Goal: Information Seeking & Learning: Find specific page/section

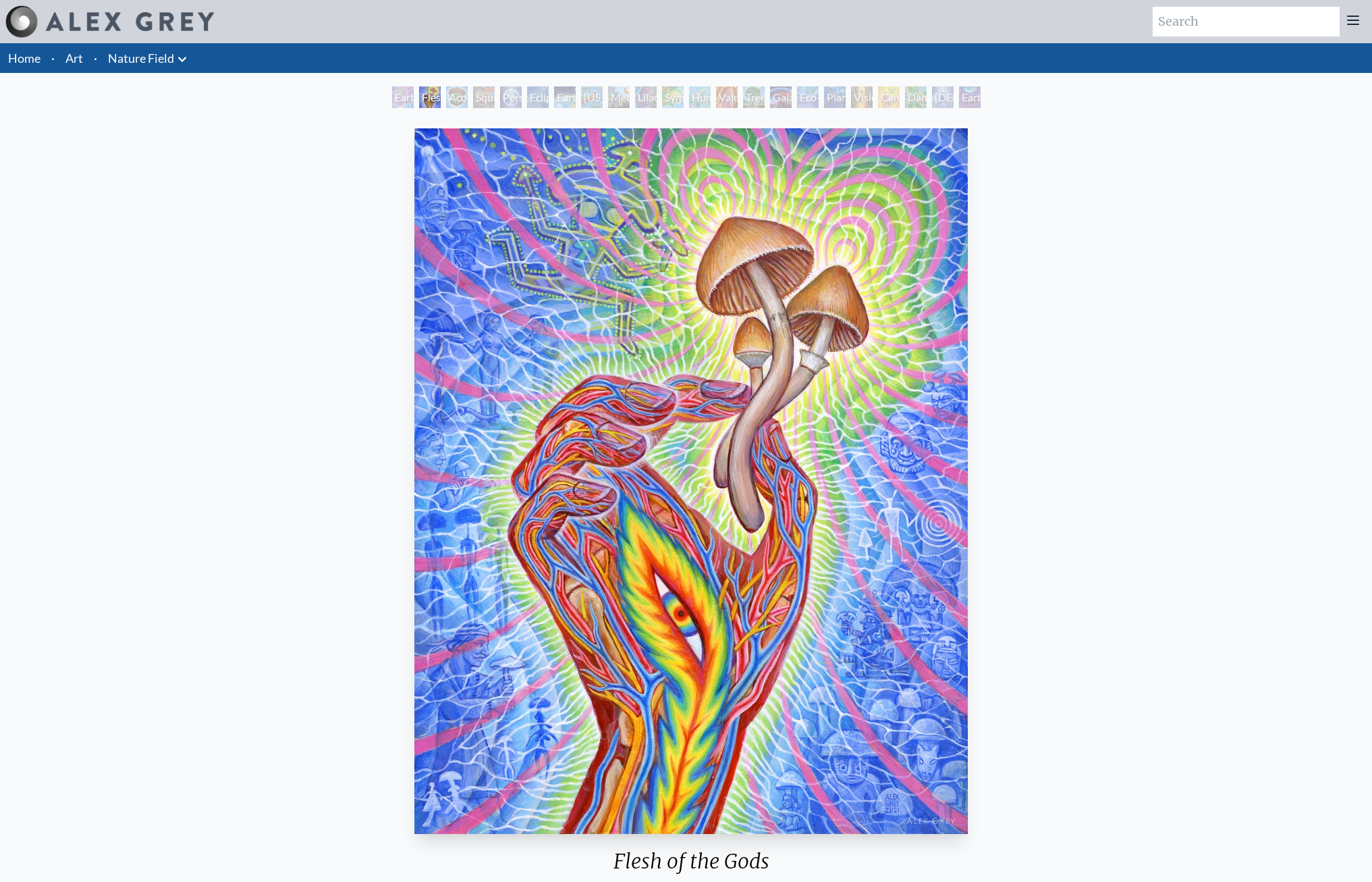
click at [70, 58] on link "Art" at bounding box center [74, 58] width 18 height 19
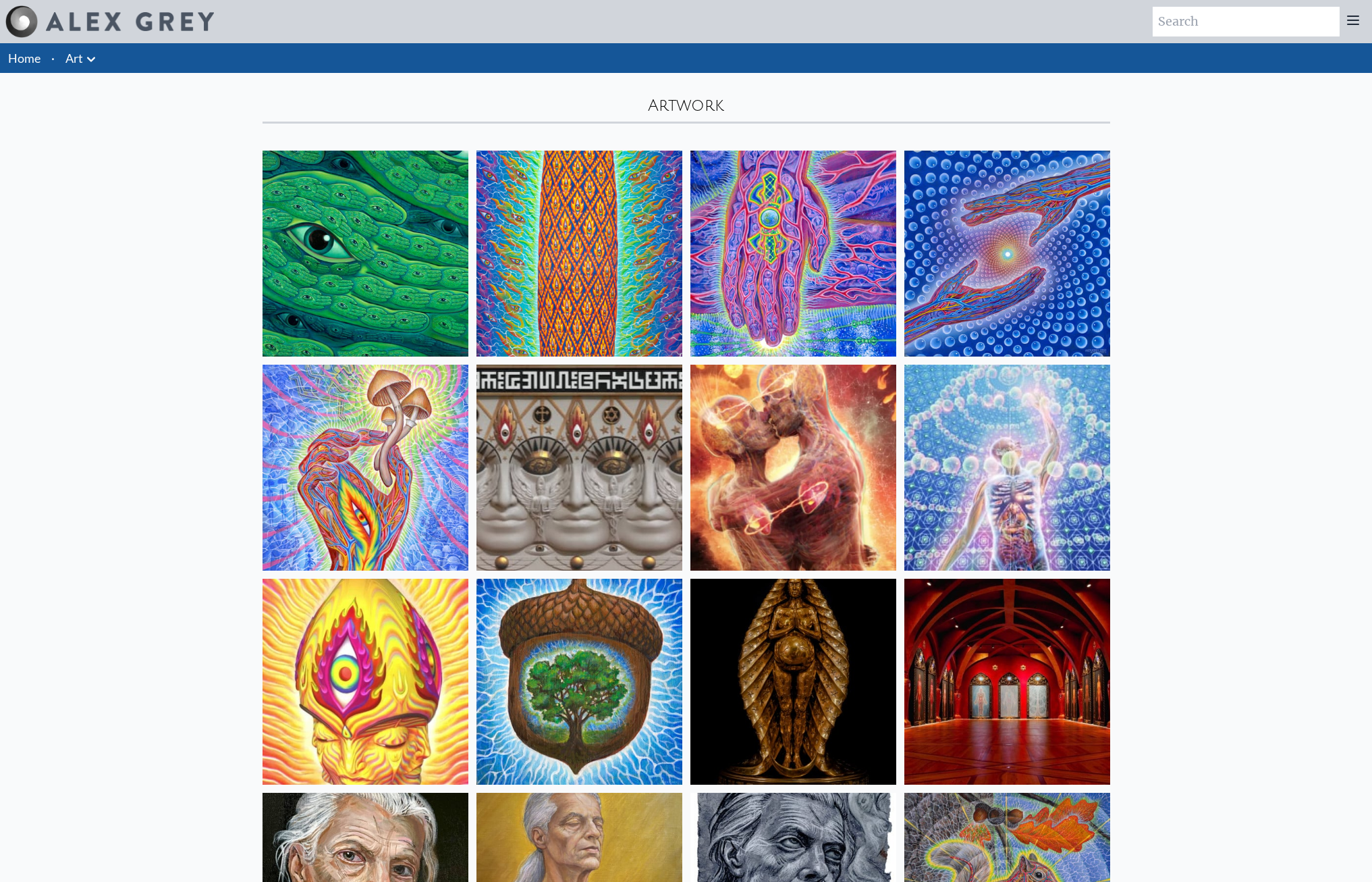
click at [1218, 35] on input "search" at bounding box center [1247, 21] width 187 height 30
type input "torch"
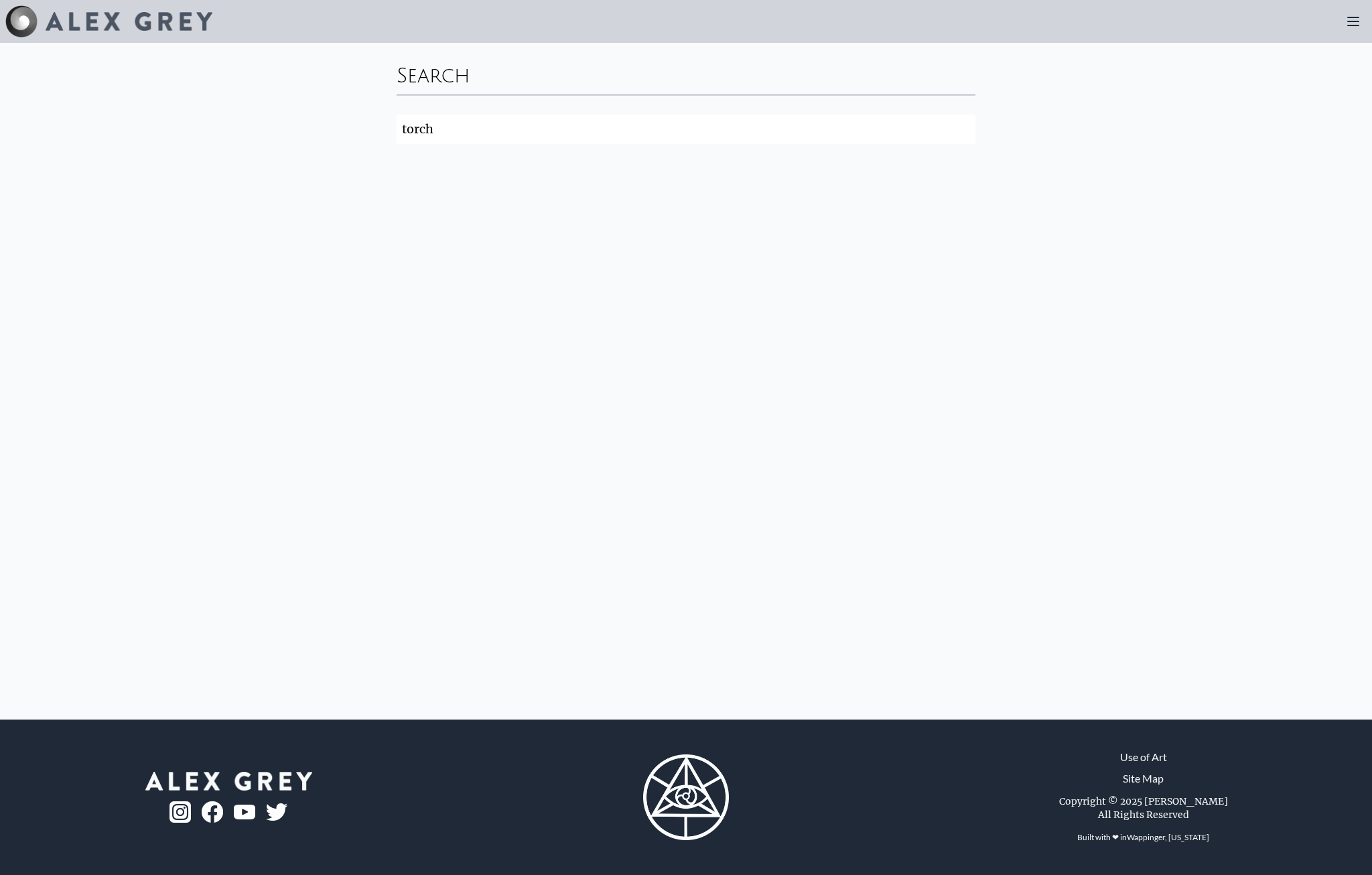
click at [967, 134] on input "torch" at bounding box center [686, 129] width 579 height 30
click at [153, 18] on img at bounding box center [129, 21] width 167 height 19
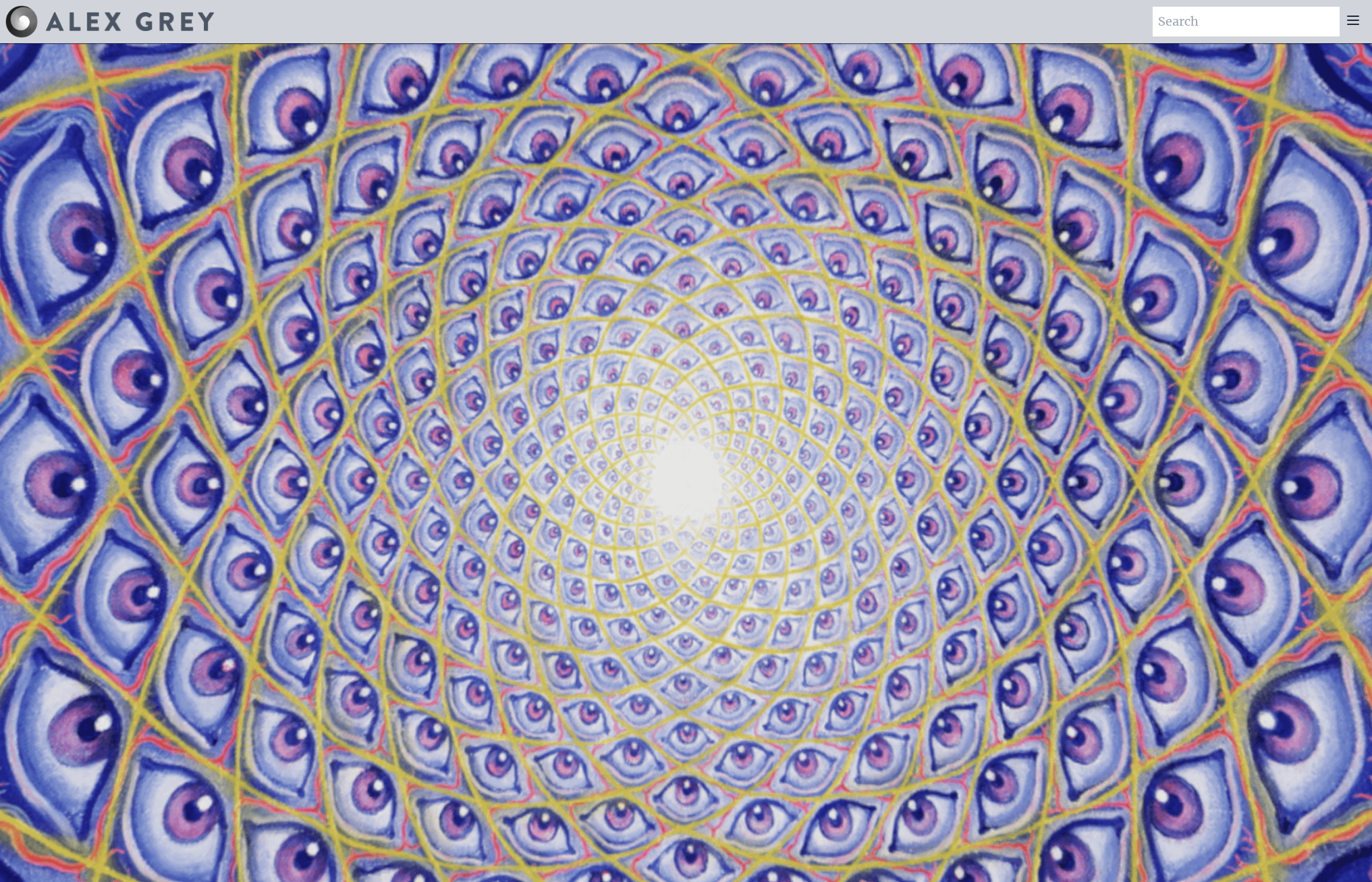
click at [1354, 19] on icon at bounding box center [1353, 20] width 16 height 16
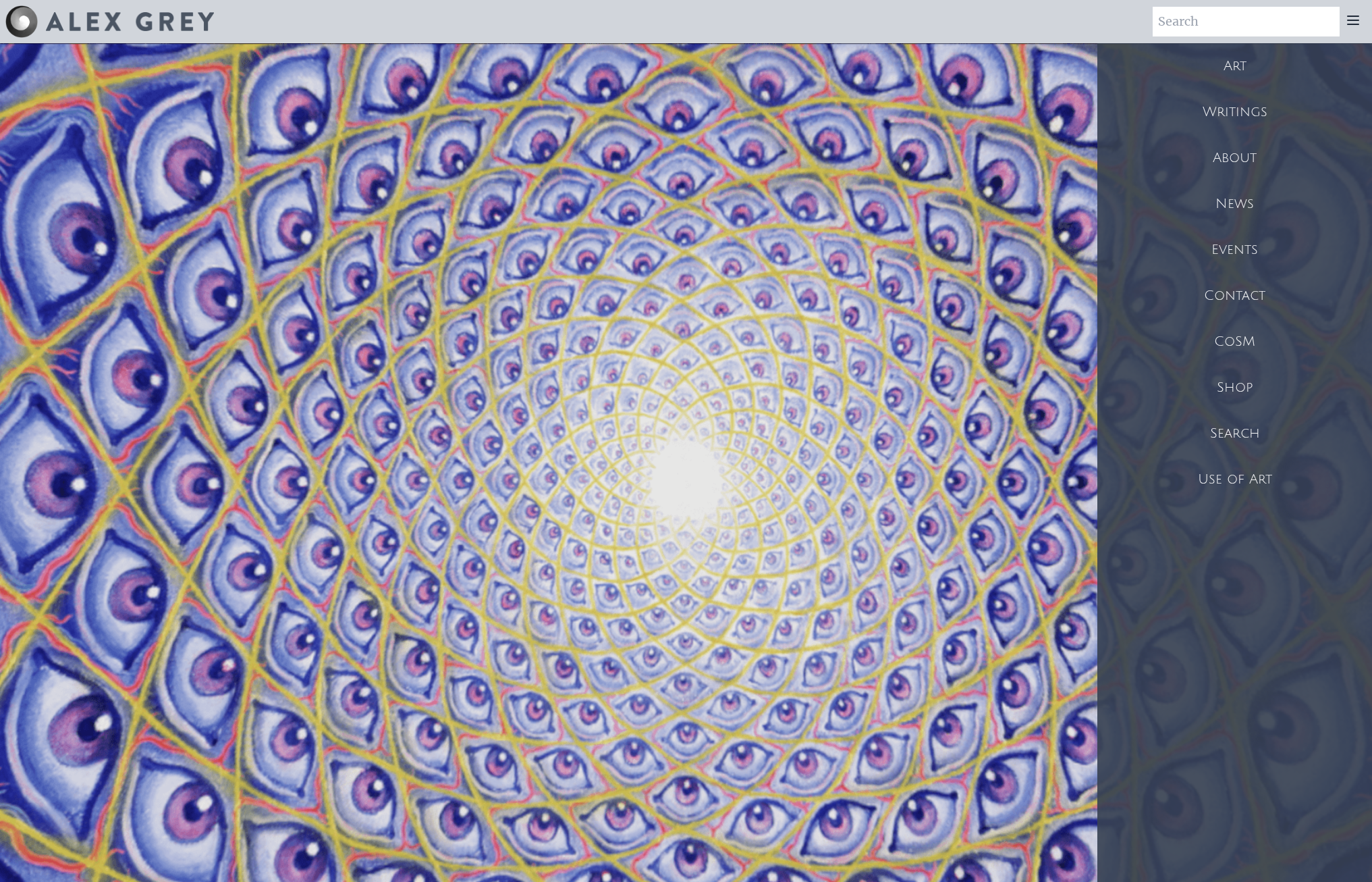
click at [1224, 63] on div "Art" at bounding box center [1234, 66] width 274 height 46
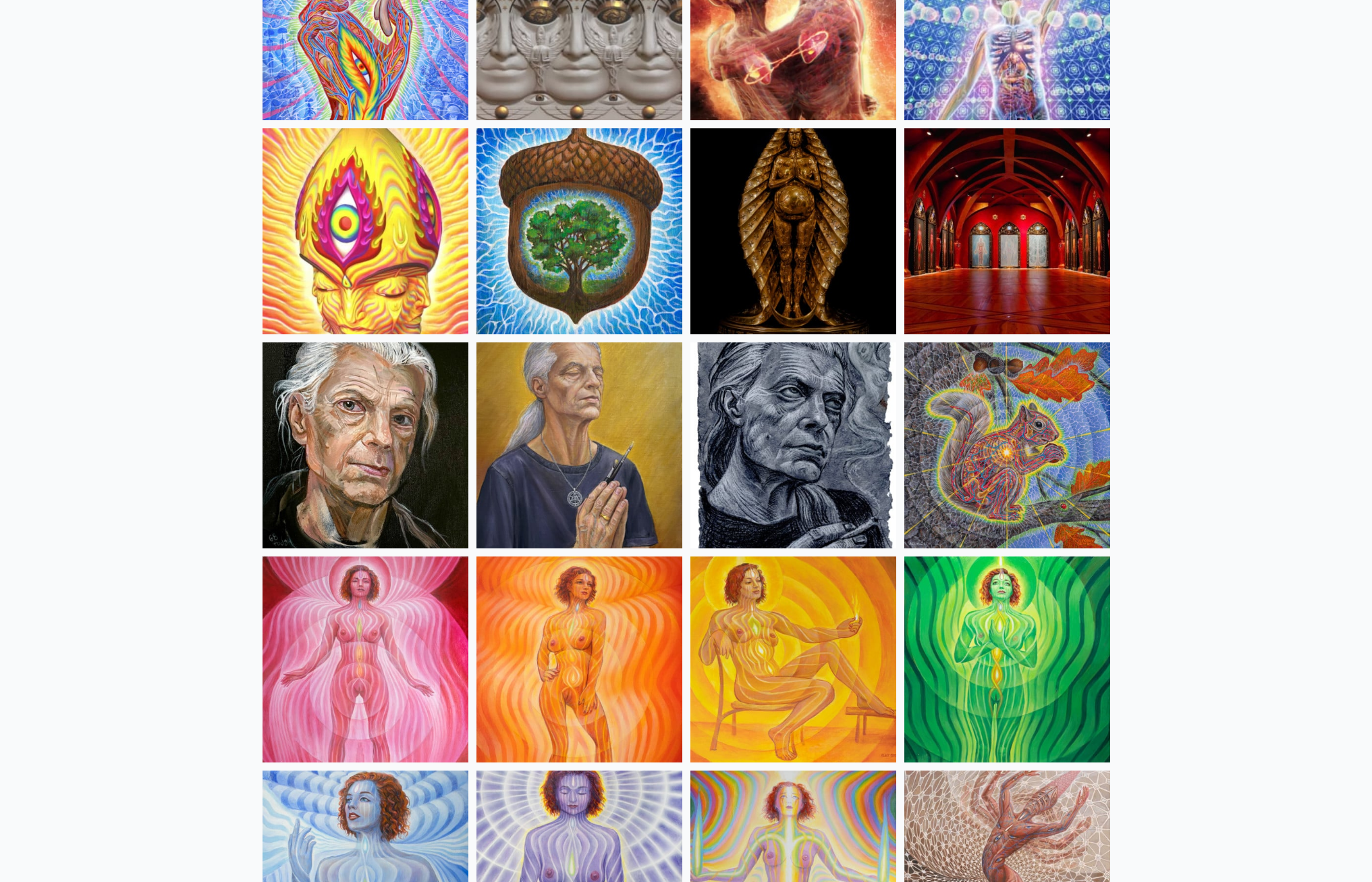
scroll to position [900, 0]
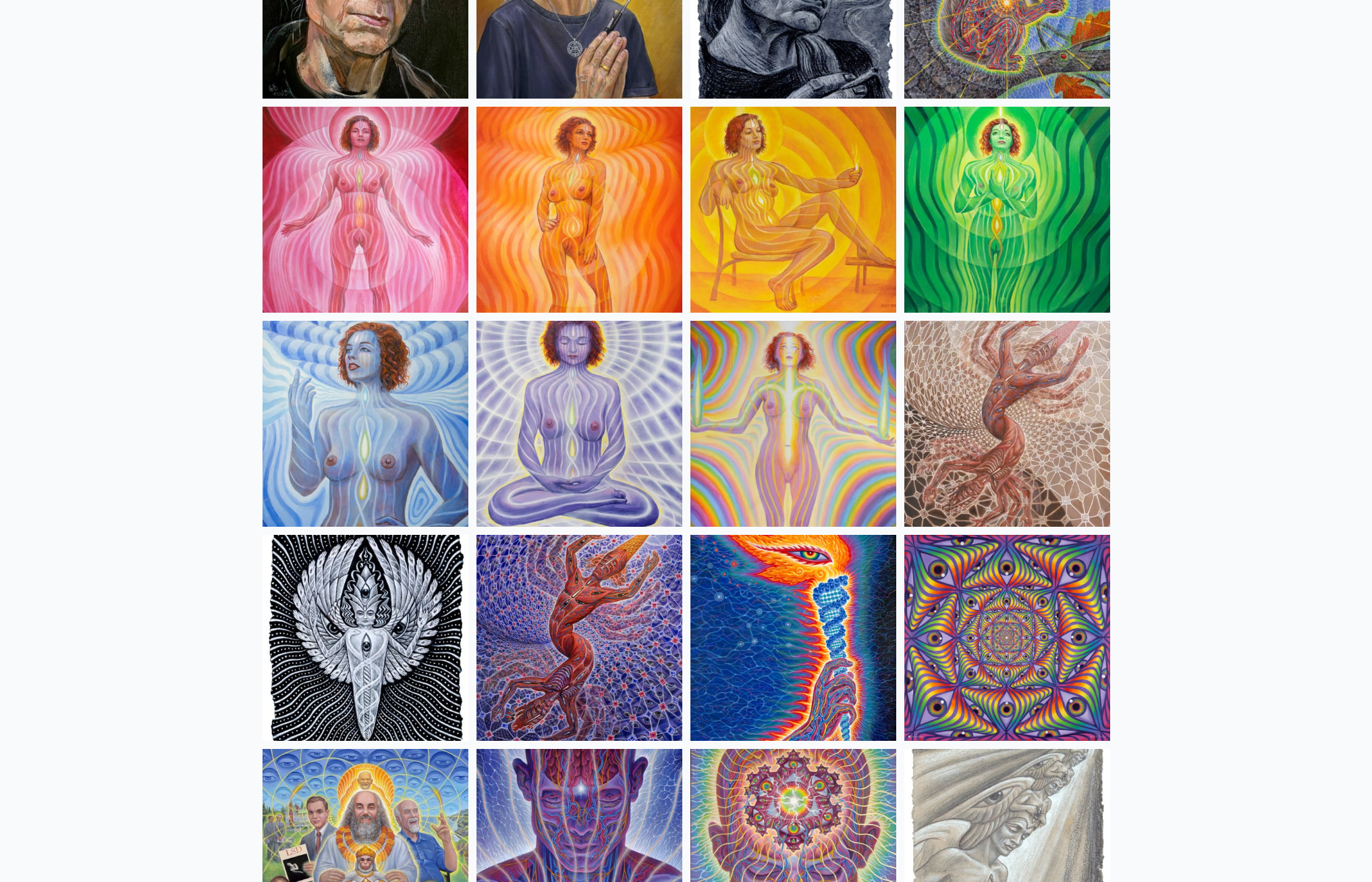
click at [724, 621] on img at bounding box center [793, 637] width 206 height 206
